Goal: Register for event/course

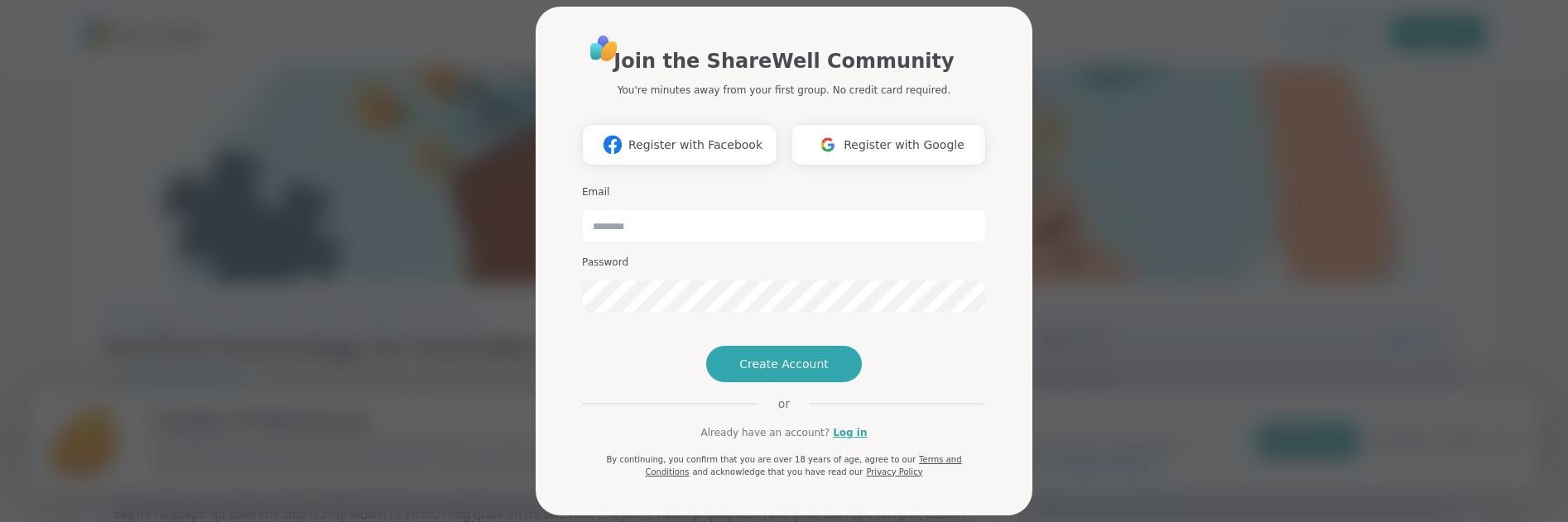
click at [1071, 341] on div "Join the ShareWell Community You're minutes away from your first group. No cred…" at bounding box center [784, 261] width 1548 height 522
click at [1073, 249] on div "Join the ShareWell Community You're minutes away from your first group. No cred…" at bounding box center [784, 261] width 1548 height 522
click at [737, 142] on span "Register with Facebook" at bounding box center [696, 145] width 134 height 18
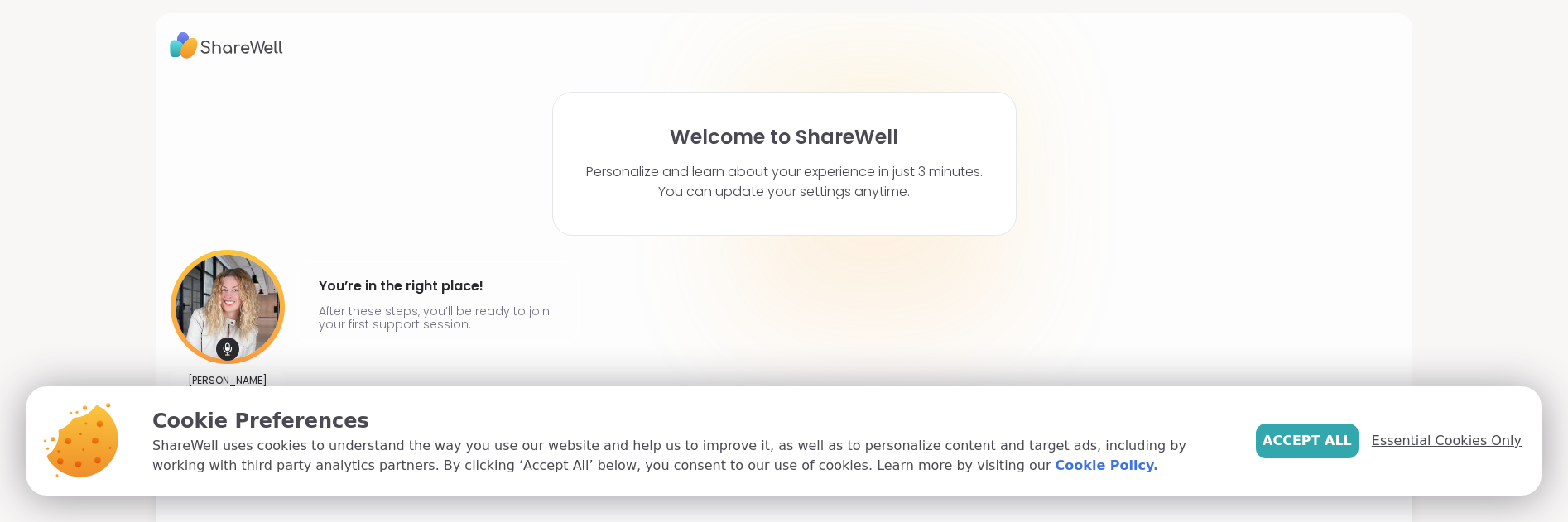
click at [1413, 443] on span "Essential Cookies Only" at bounding box center [1446, 440] width 150 height 20
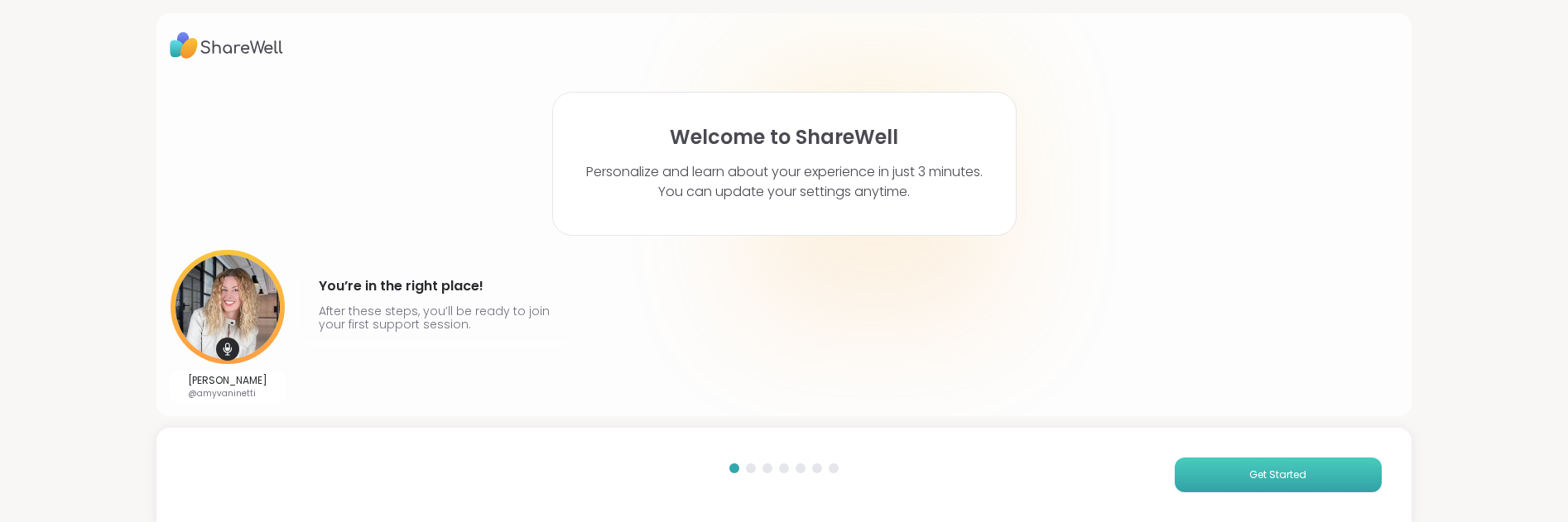
click at [1267, 479] on span "Get Started" at bounding box center [1277, 475] width 57 height 15
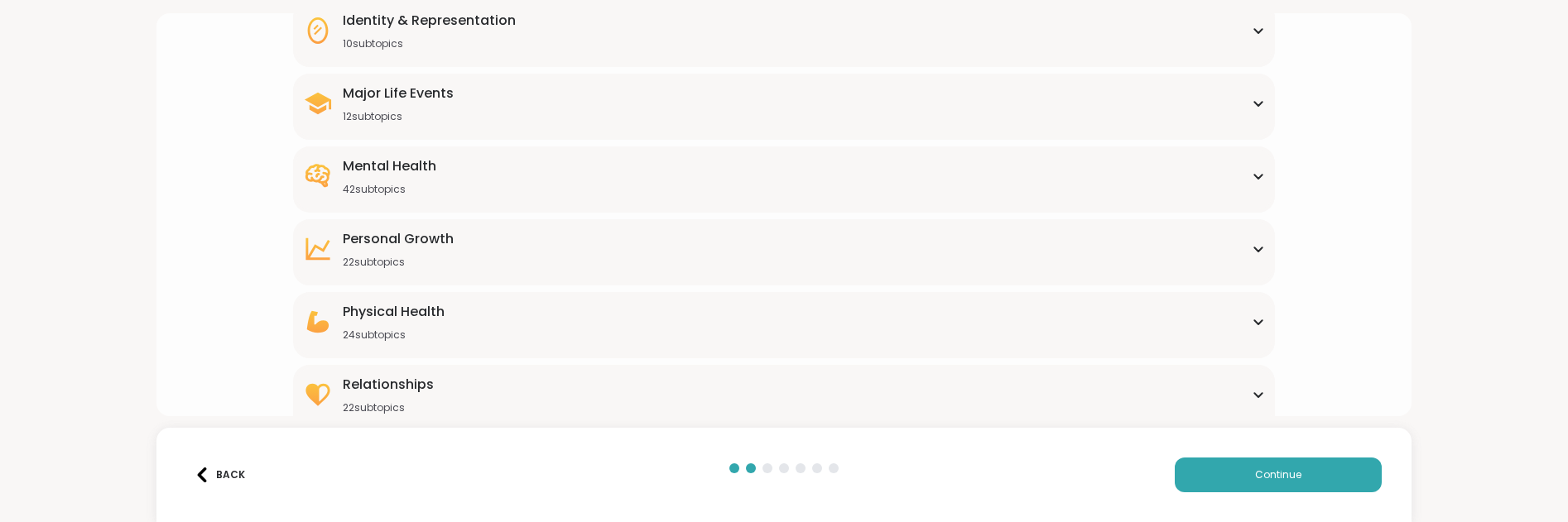
scroll to position [255, 0]
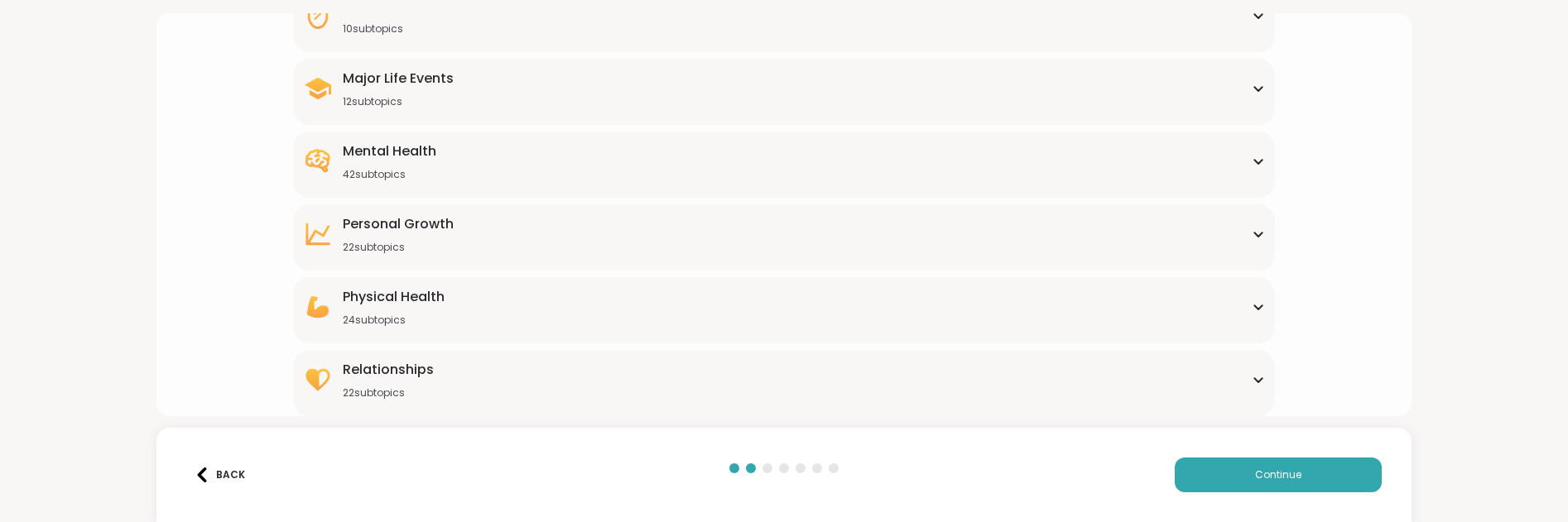
click at [1061, 228] on div "[MEDICAL_DATA] 22 subtopics" at bounding box center [784, 234] width 963 height 40
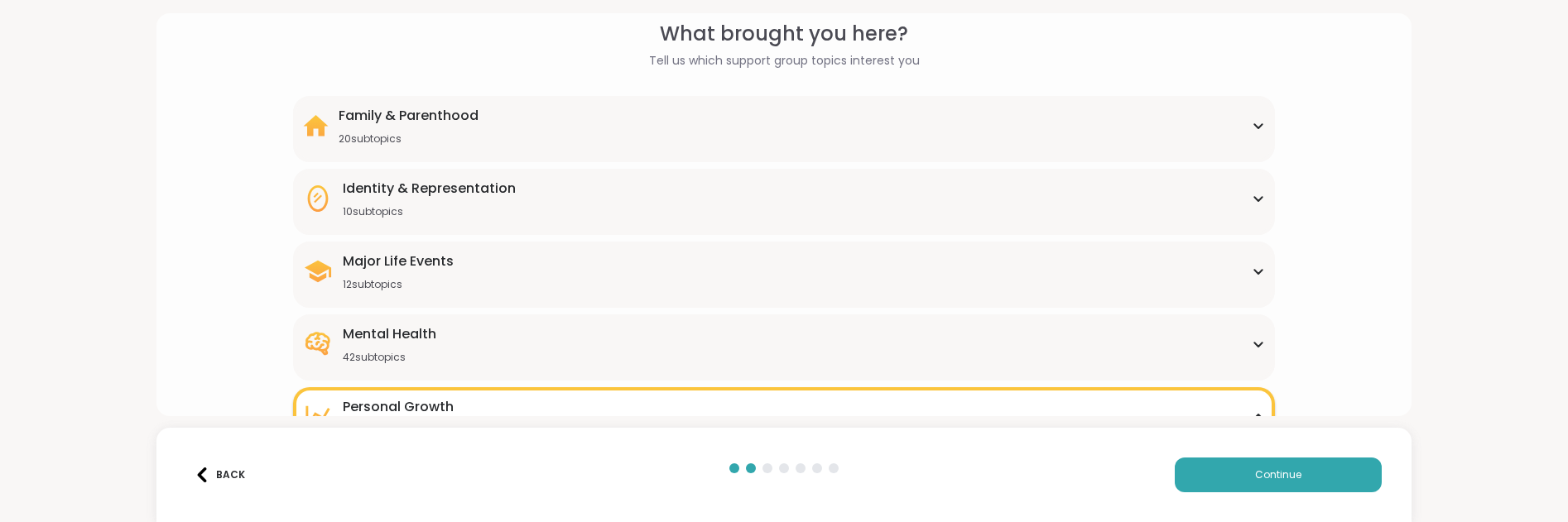
scroll to position [67, 0]
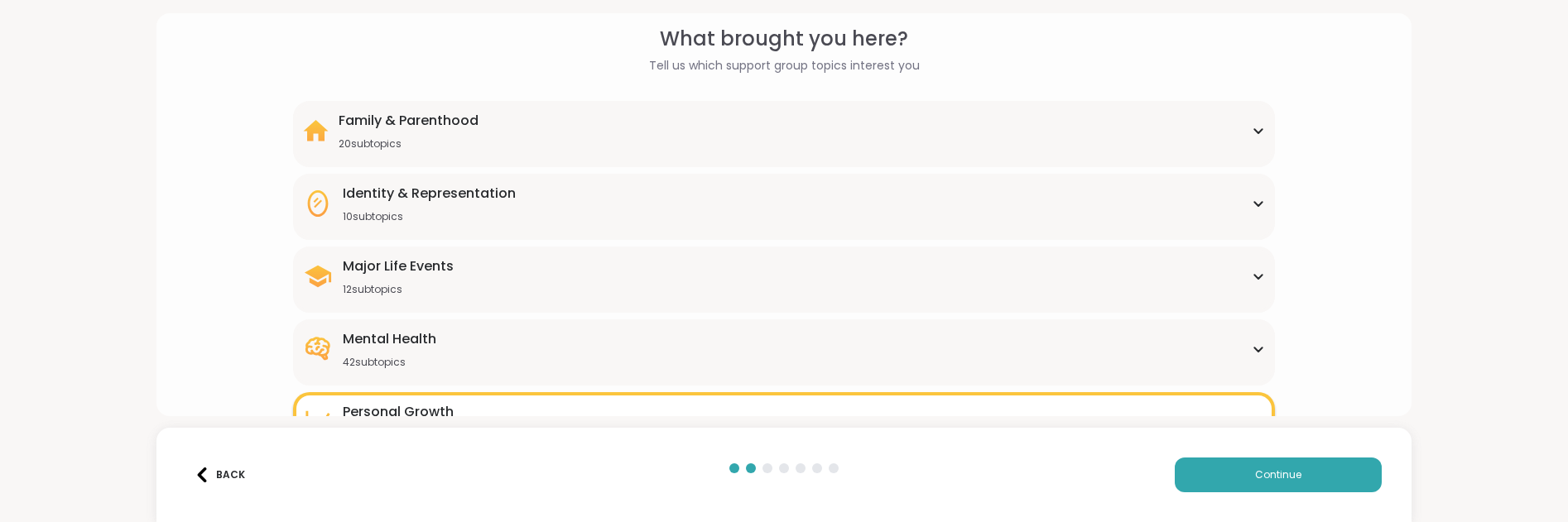
click at [1047, 201] on div "Identity & Representation 10 subtopics" at bounding box center [784, 203] width 963 height 40
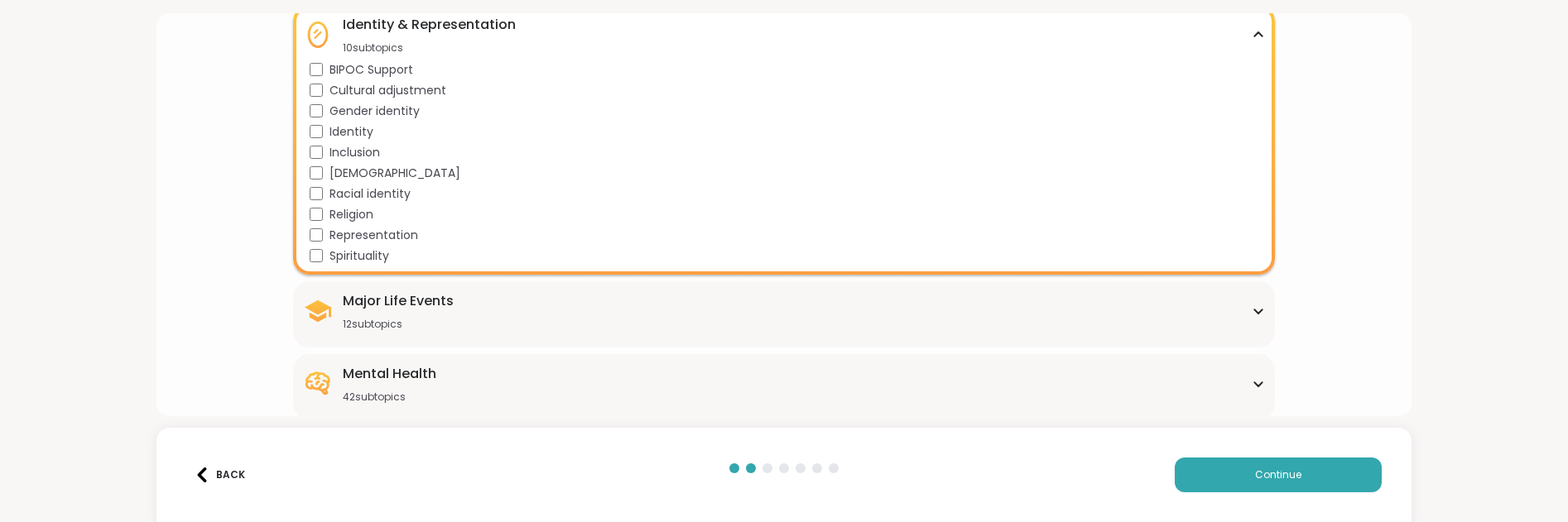
scroll to position [264, 0]
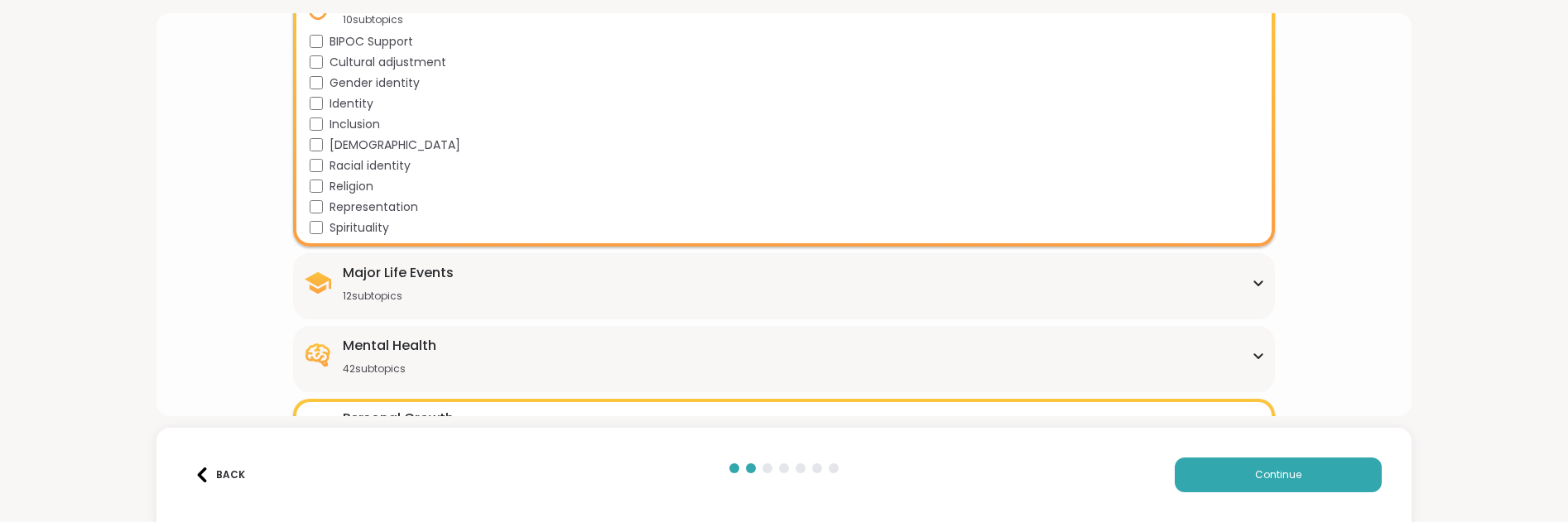
click at [552, 287] on div "Major Life Events 12 subtopics" at bounding box center [784, 283] width 963 height 40
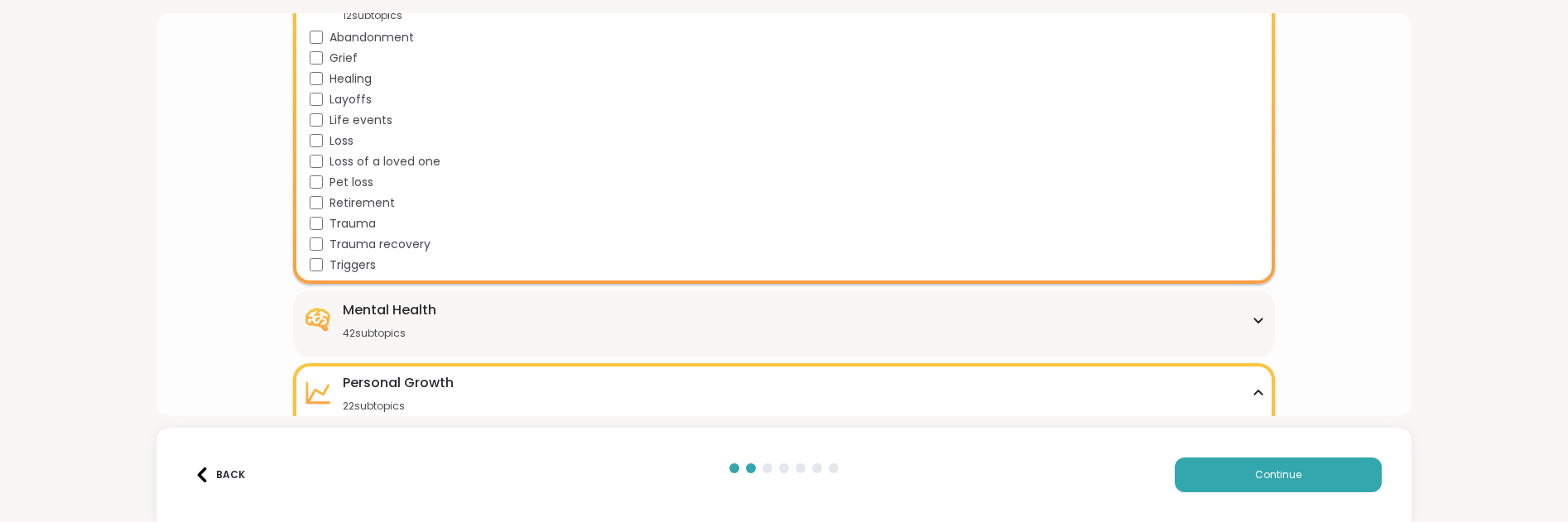
scroll to position [614, 0]
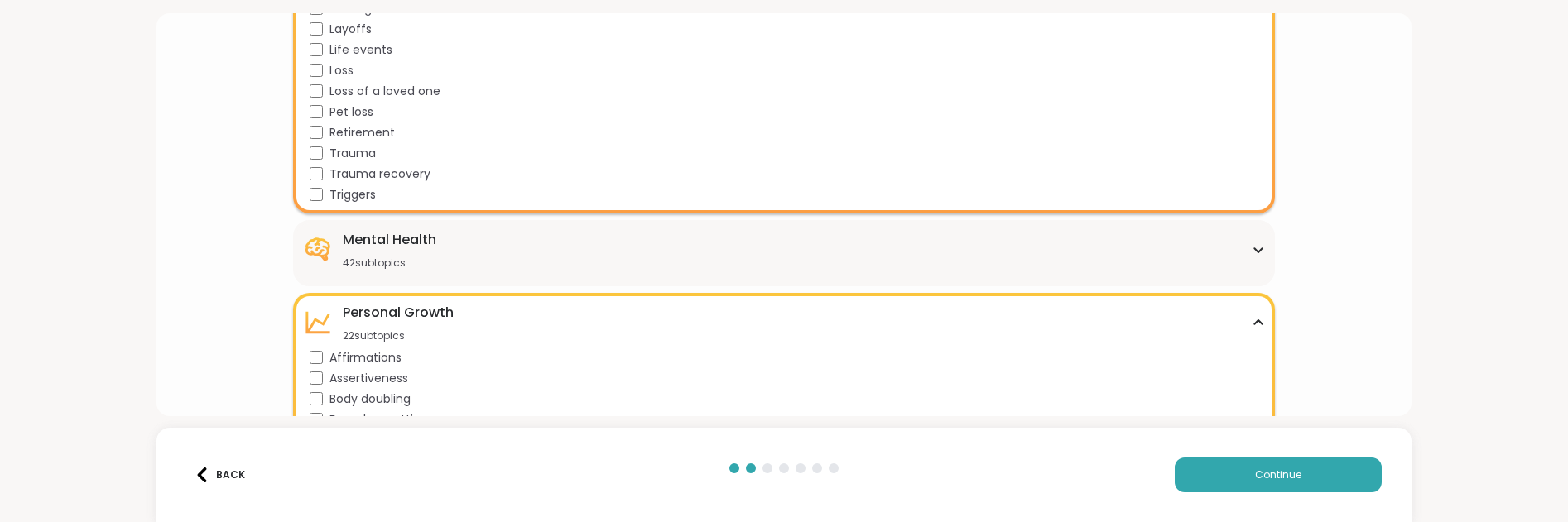
click at [381, 257] on div "42 subtopics" at bounding box center [389, 263] width 93 height 13
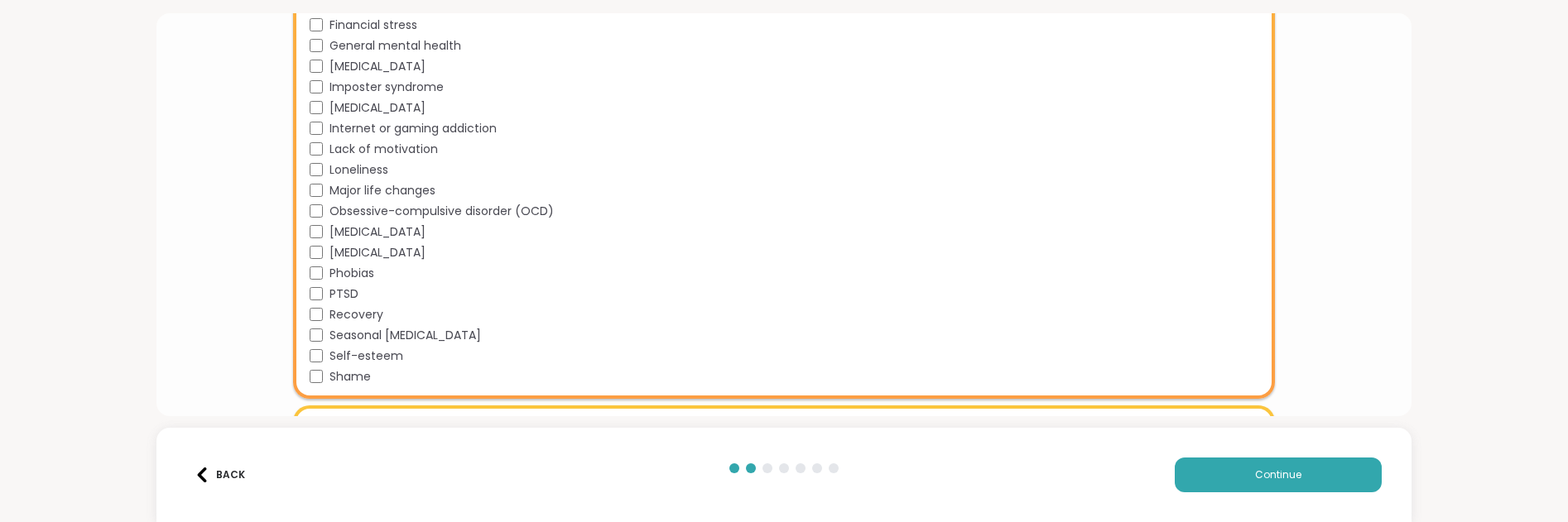
scroll to position [1334, 0]
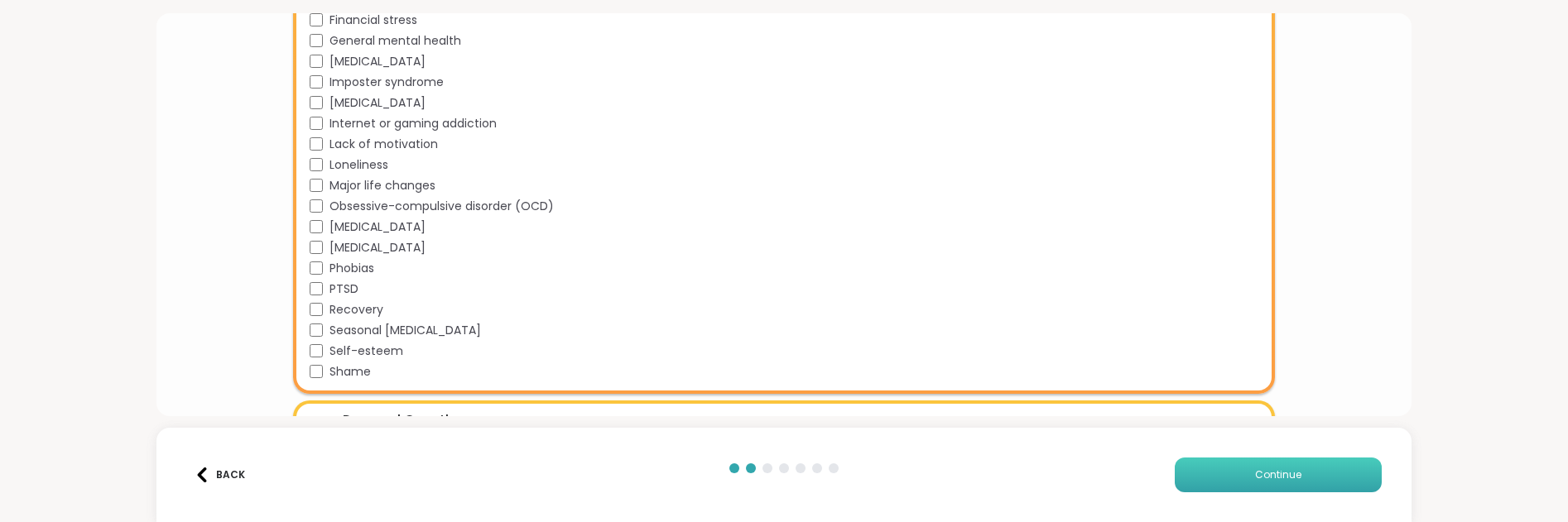
click at [1264, 475] on span "Continue" at bounding box center [1278, 475] width 47 height 15
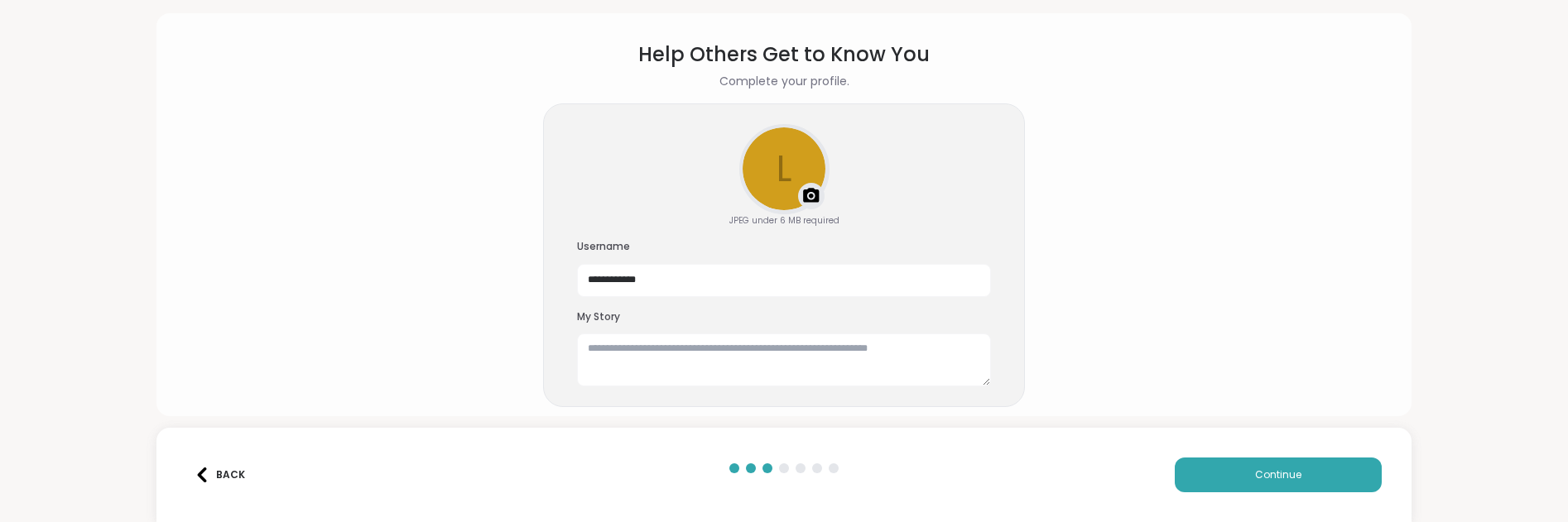
drag, startPoint x: 1224, startPoint y: 480, endPoint x: 881, endPoint y: 421, distance: 348.0
click at [881, 421] on div "**********" at bounding box center [784, 261] width 1568 height 522
click at [665, 279] on input "**********" at bounding box center [784, 281] width 413 height 33
drag, startPoint x: 665, startPoint y: 279, endPoint x: 523, endPoint y: 278, distance: 142.0
click at [523, 279] on section "**********" at bounding box center [783, 214] width 1227 height 376
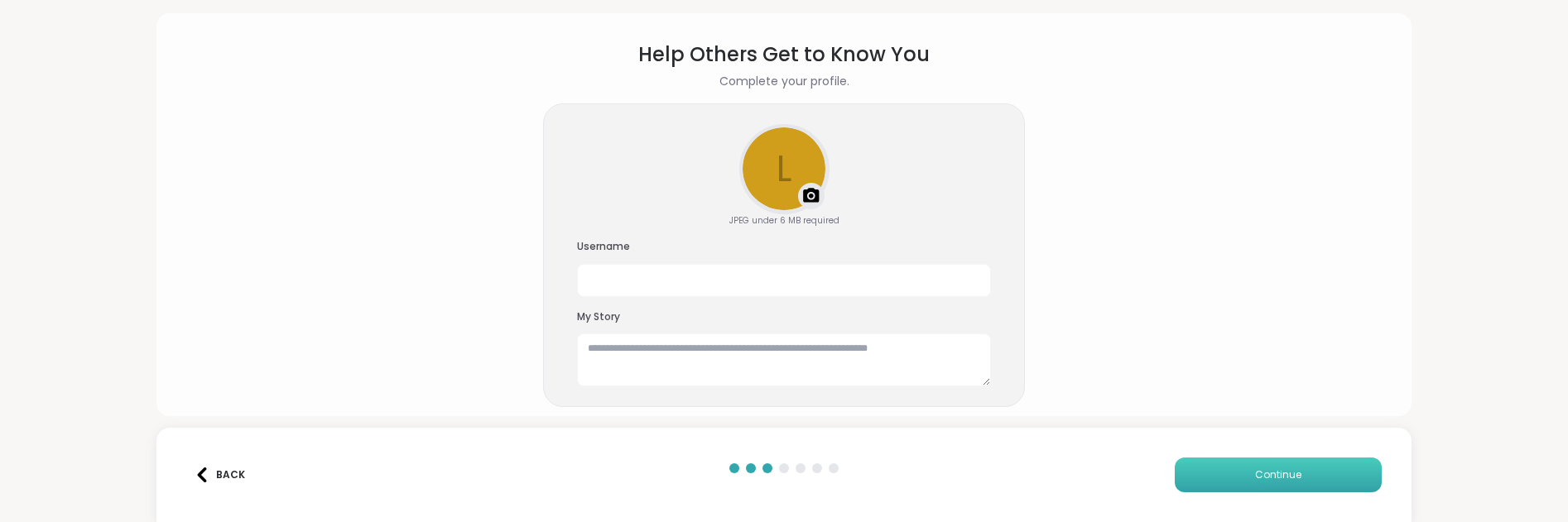
click at [1242, 473] on button "Continue" at bounding box center [1277, 475] width 207 height 34
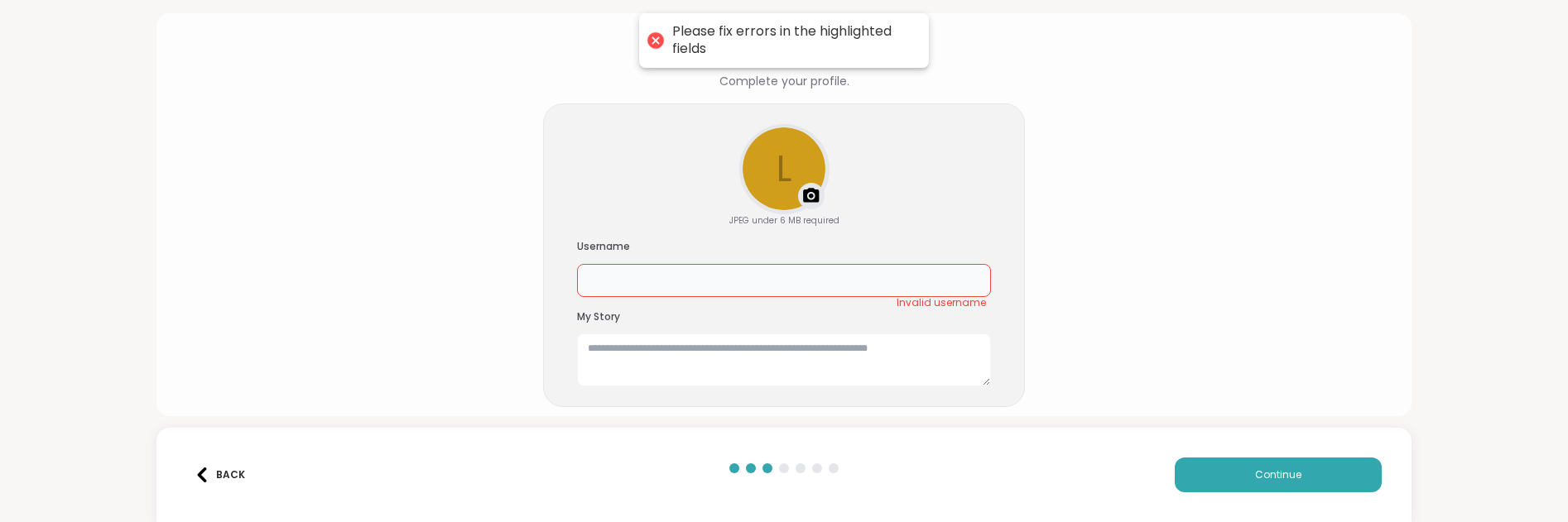
click at [794, 285] on input "text" at bounding box center [784, 281] width 413 height 33
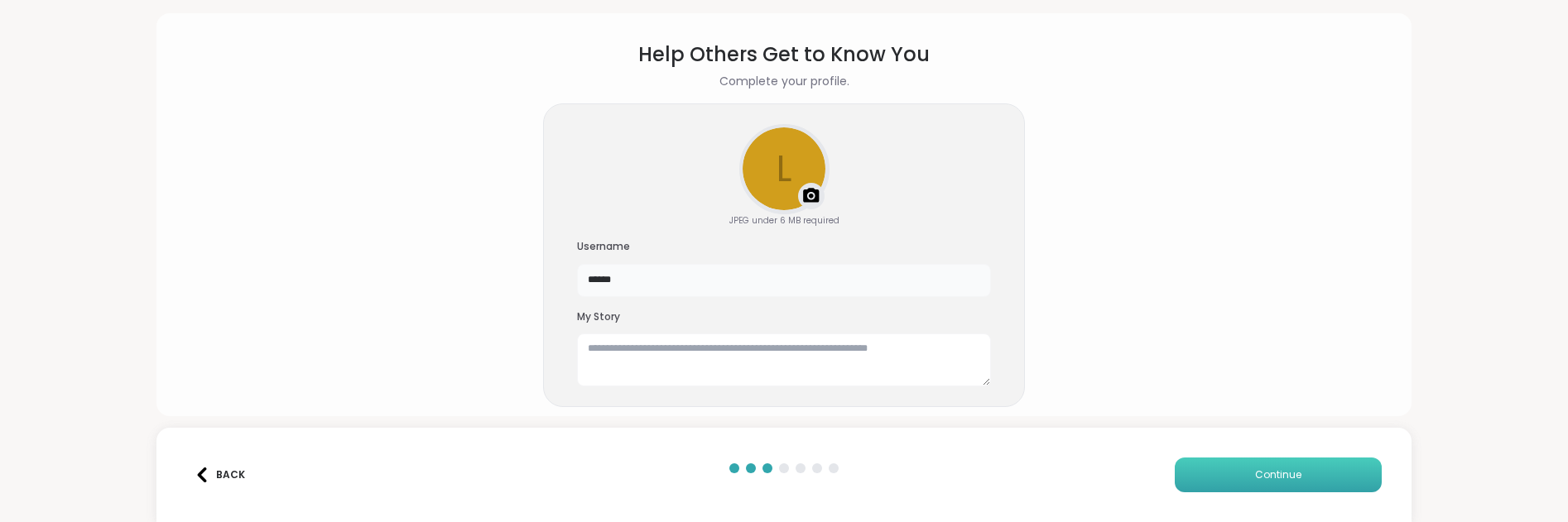
type input "******"
click at [1277, 478] on span "Continue" at bounding box center [1278, 475] width 47 height 15
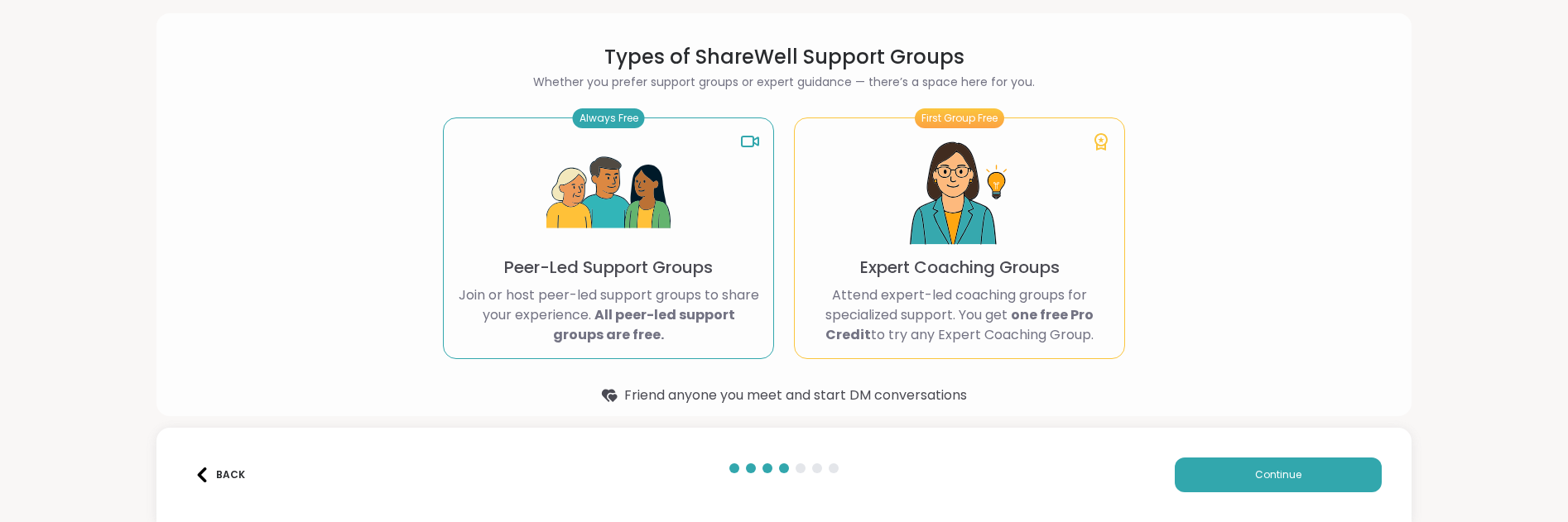
scroll to position [63, 0]
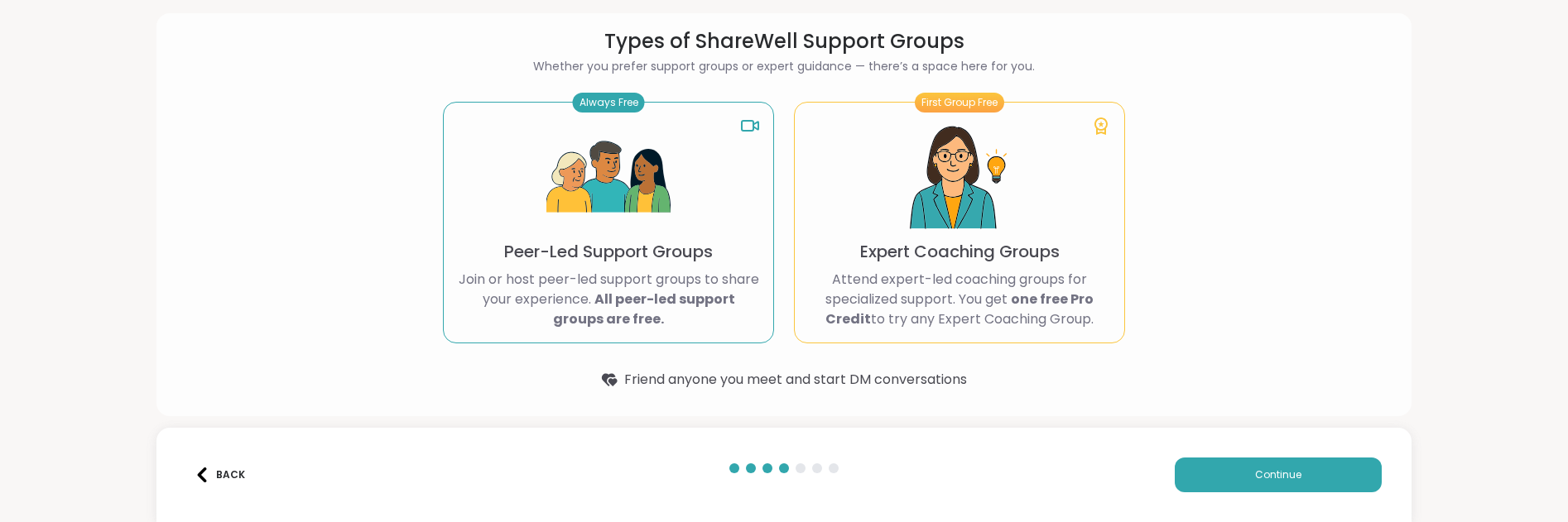
click at [679, 194] on div "Always Free Peer-Led Support Groups Join or host peer-led support groups to sha…" at bounding box center [609, 222] width 331 height 242
click at [1197, 475] on button "Continue" at bounding box center [1277, 475] width 207 height 34
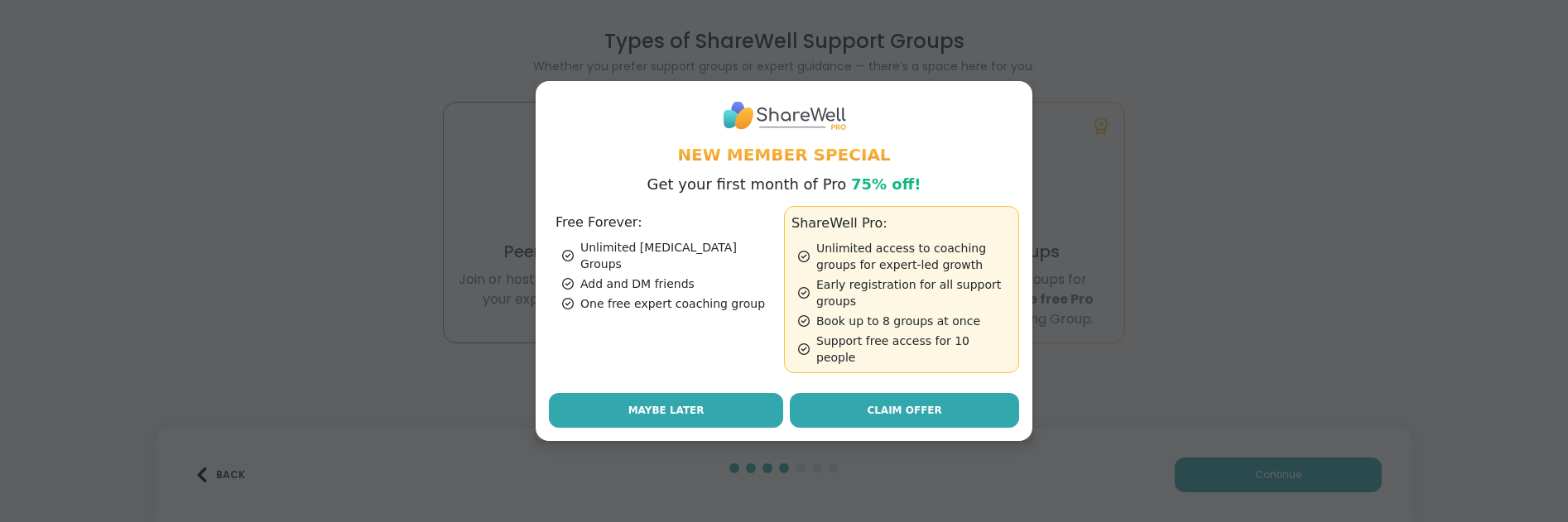
click at [729, 408] on button "Maybe Later" at bounding box center [666, 409] width 235 height 34
